Goal: Task Accomplishment & Management: Use online tool/utility

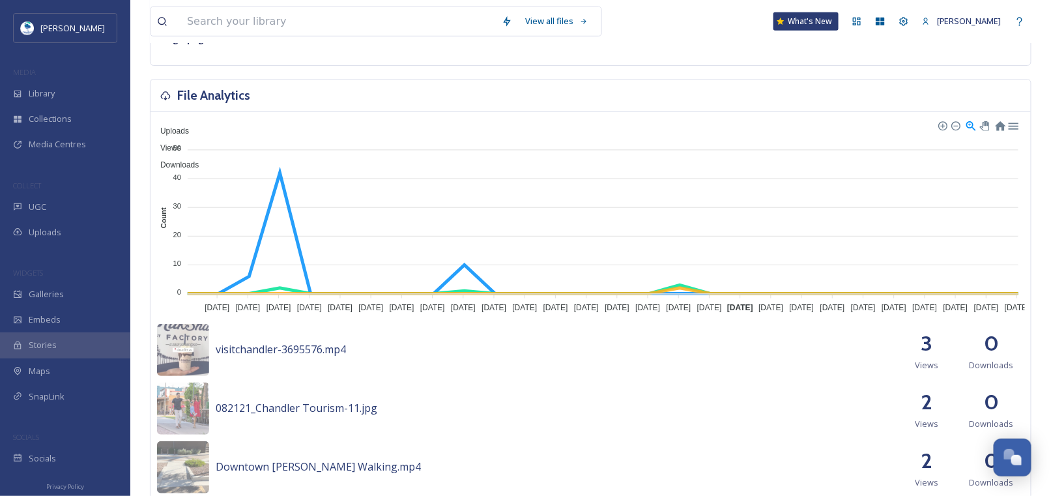
scroll to position [196, 0]
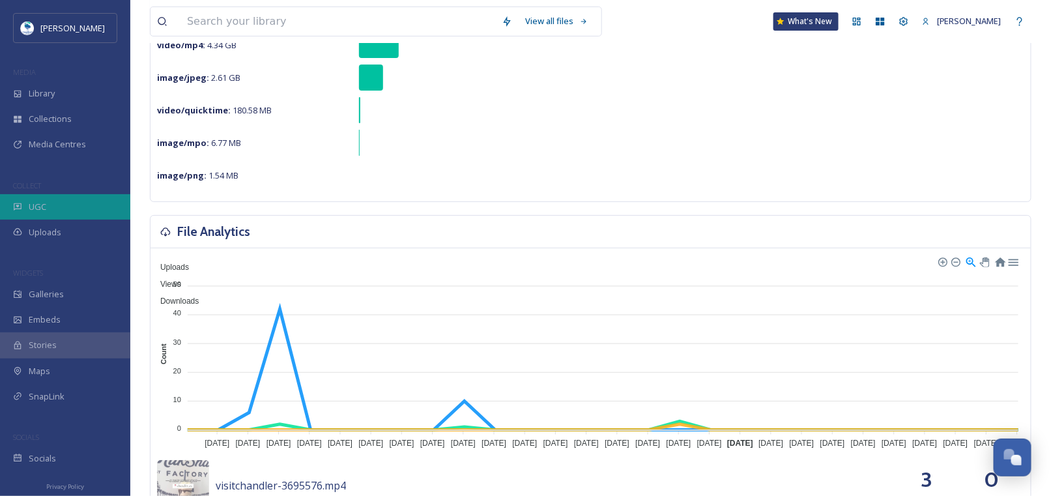
click at [50, 197] on div "UGC" at bounding box center [65, 206] width 130 height 25
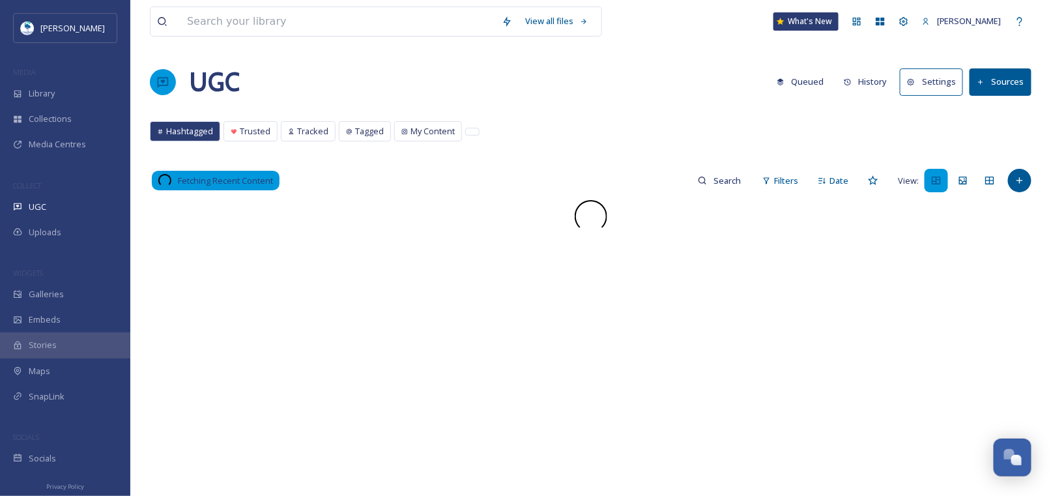
click at [876, 78] on button "History" at bounding box center [866, 81] width 57 height 25
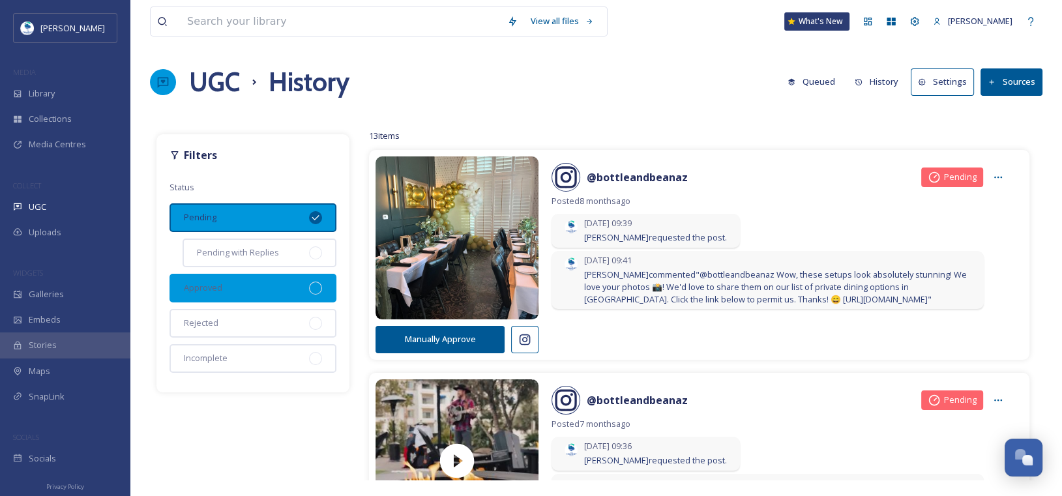
click at [213, 287] on span "Approved" at bounding box center [203, 288] width 38 height 12
click at [317, 214] on icon at bounding box center [315, 217] width 10 height 10
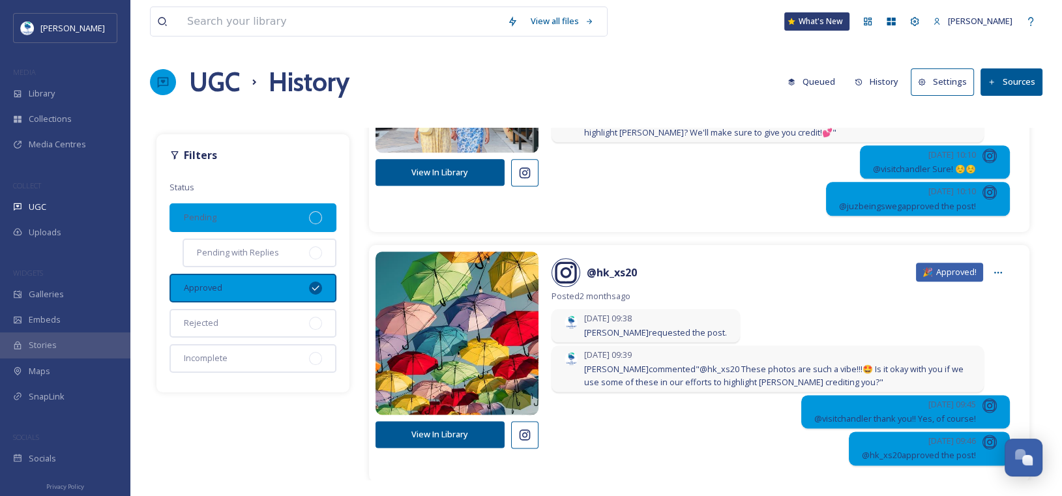
scroll to position [1890, 0]
